Goal: Find specific page/section: Find specific page/section

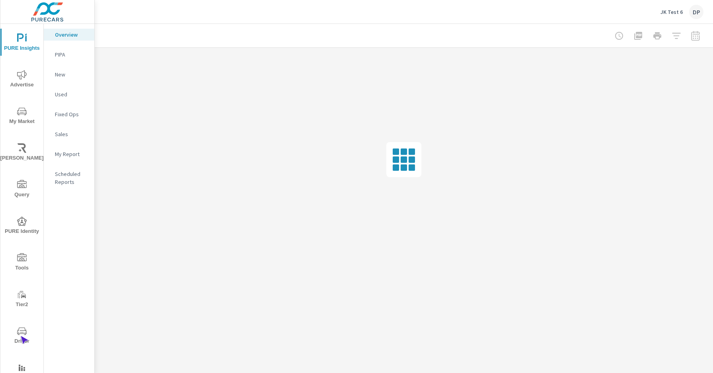
click at [20, 336] on span "Driver" at bounding box center [22, 335] width 38 height 19
